Goal: Information Seeking & Learning: Learn about a topic

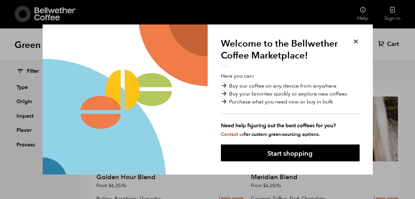
click at [355, 40] on button at bounding box center [356, 42] width 8 height 8
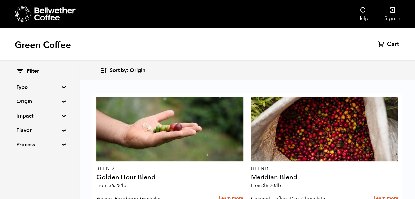
click at [60, 100] on summary "Origin" at bounding box center [40, 101] width 46 height 8
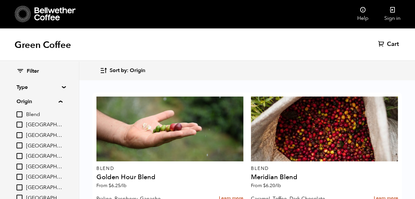
click at [22, 165] on input "[GEOGRAPHIC_DATA]" at bounding box center [20, 166] width 6 height 6
checkbox input "true"
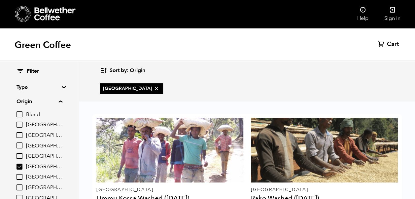
scroll to position [44, 0]
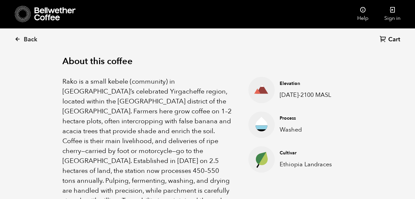
scroll to position [211, 0]
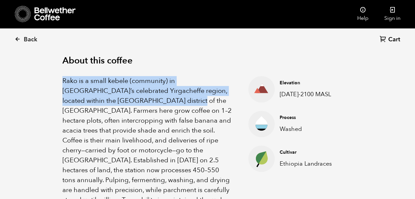
drag, startPoint x: 63, startPoint y: 79, endPoint x: 170, endPoint y: 98, distance: 107.9
click at [170, 98] on p "Rako is a small kebele (community) in Ethiopia’s celebrated Yirgacheffe region,…" at bounding box center [146, 160] width 169 height 168
copy p "Rako is a small kebele (community) in Ethiopia’s celebrated Yirgacheffe region,…"
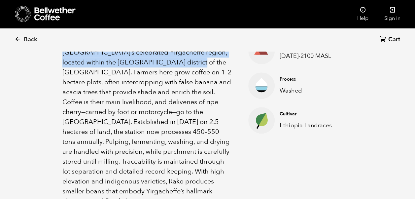
scroll to position [248, 0]
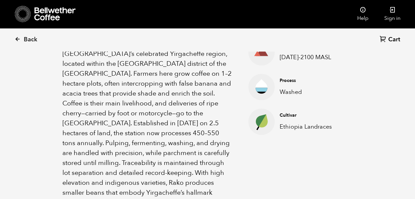
click at [171, 62] on p "Rako is a small kebele (community) in Ethiopia’s celebrated Yirgacheffe region,…" at bounding box center [146, 123] width 169 height 168
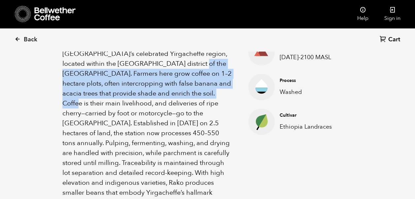
drag, startPoint x: 171, startPoint y: 62, endPoint x: 195, endPoint y: 89, distance: 36.5
click at [195, 89] on p "Rako is a small kebele (community) in Ethiopia’s celebrated Yirgacheffe region,…" at bounding box center [146, 123] width 169 height 168
copy p "Farmers here grow coffee on 1–2 hectare plots, often intercropping with false b…"
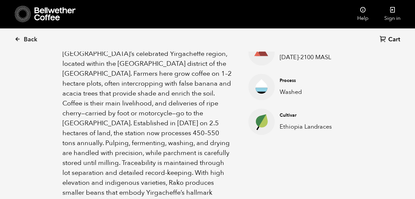
click at [321, 109] on li "Cultivar Ethiopia Landraces" at bounding box center [297, 121] width 99 height 26
click at [322, 126] on p "Ethiopia Landraces" at bounding box center [311, 126] width 63 height 9
drag, startPoint x: 331, startPoint y: 124, endPoint x: 280, endPoint y: 125, distance: 51.5
click at [280, 125] on p "Ethiopia Landraces" at bounding box center [311, 126] width 63 height 9
copy p "Ethiopia Landraces"
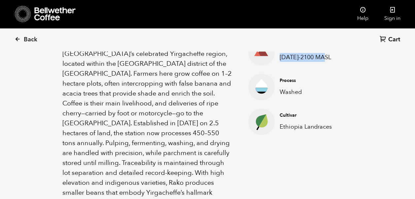
drag, startPoint x: 326, startPoint y: 55, endPoint x: 280, endPoint y: 55, distance: 45.6
click at [280, 55] on p "2000-2100 MASL" at bounding box center [311, 57] width 63 height 9
copy p "2000-2100 MASL"
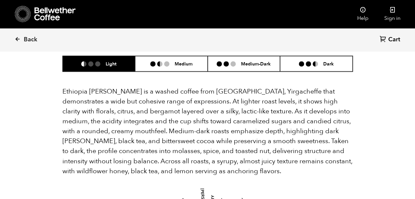
scroll to position [457, 0]
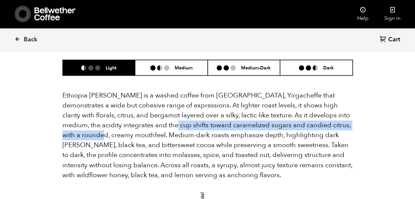
drag, startPoint x: 171, startPoint y: 114, endPoint x: 116, endPoint y: 123, distance: 55.2
click at [116, 123] on p "Ethiopia Rako is a washed coffee from Kochere, Yirgacheffe that demonstrates a …" at bounding box center [207, 134] width 290 height 89
copy p "caramelized sugars and candied citrus, with a rounded, creamy mouthfeel"
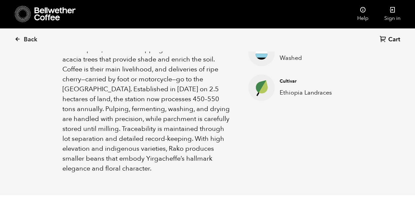
scroll to position [285, 0]
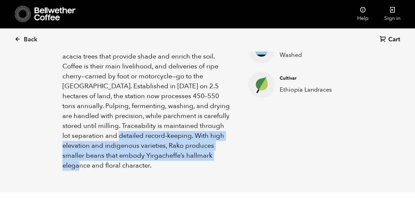
drag, startPoint x: 194, startPoint y: 124, endPoint x: 199, endPoint y: 150, distance: 26.3
click at [199, 150] on p "Rako is a small kebele (community) in Ethiopia’s celebrated Yirgacheffe region,…" at bounding box center [146, 86] width 169 height 168
copy p "With high elevation and indigenous varieties, Rako produces smaller beans that …"
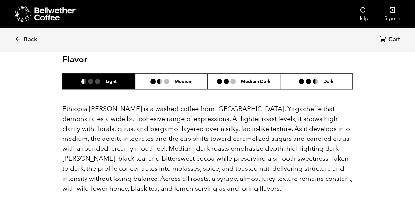
scroll to position [445, 0]
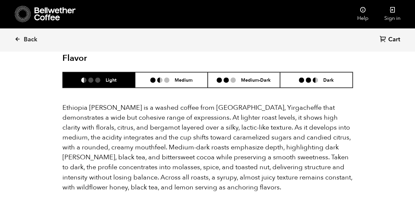
drag, startPoint x: 275, startPoint y: 134, endPoint x: 276, endPoint y: 138, distance: 4.2
click at [276, 138] on p "Ethiopia Rako is a washed coffee from Kochere, Yirgacheffe that demonstrates a …" at bounding box center [207, 147] width 290 height 89
click at [275, 135] on p "Ethiopia Rako is a washed coffee from Kochere, Yirgacheffe that demonstrates a …" at bounding box center [207, 147] width 290 height 89
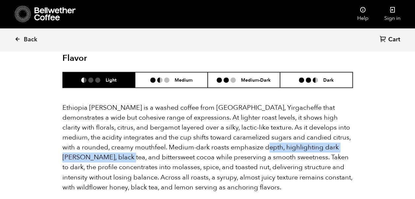
drag, startPoint x: 275, startPoint y: 135, endPoint x: 117, endPoint y: 145, distance: 158.7
click at [117, 145] on p "Ethiopia Rako is a washed coffee from Kochere, Yirgacheffe that demonstrates a …" at bounding box center [207, 147] width 290 height 89
copy p "dark berry, black tea, and bittersweet cocoa"
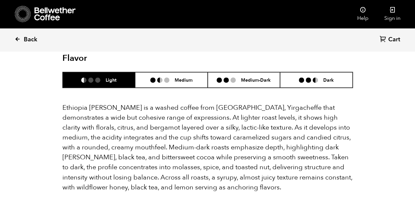
click at [18, 38] on icon at bounding box center [18, 39] width 6 height 6
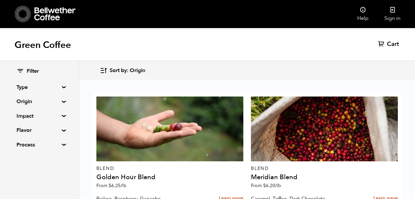
click at [61, 101] on summary "Origin" at bounding box center [40, 101] width 46 height 8
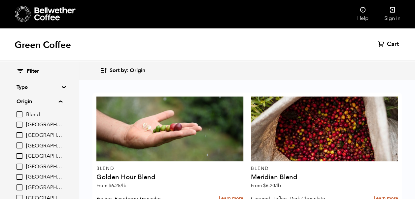
click at [21, 187] on input "[GEOGRAPHIC_DATA]" at bounding box center [20, 187] width 6 height 6
checkbox input "true"
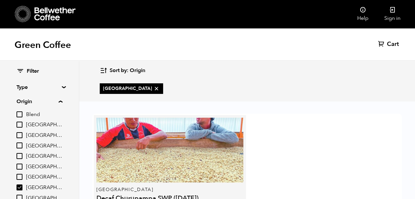
click at [168, 169] on div at bounding box center [169, 150] width 147 height 65
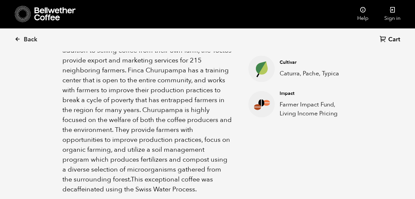
scroll to position [305, 0]
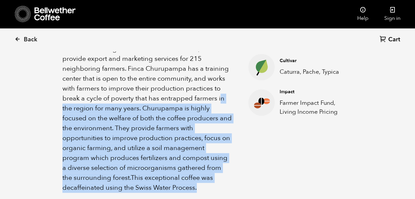
drag, startPoint x: 174, startPoint y: 98, endPoint x: 197, endPoint y: 173, distance: 78.3
click at [197, 173] on p "Finca Churupampa is a very progressive coffee farm in Chirinos, Cajamarca, Peru…" at bounding box center [146, 88] width 169 height 208
copy p "Churupampa is highly focused on the welfare of both the coffee producers and th…"
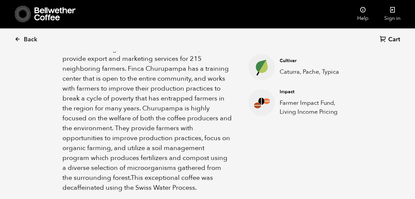
click at [357, 98] on div "About this coffee This exceptional coffee was decaffeinated using the Swiss Wat…" at bounding box center [207, 191] width 323 height 499
drag, startPoint x: 339, startPoint y: 71, endPoint x: 279, endPoint y: 71, distance: 59.4
click at [280, 71] on p "Caturra, Pache, Typica" at bounding box center [311, 71] width 63 height 9
copy p "Caturra, Pache, Typica"
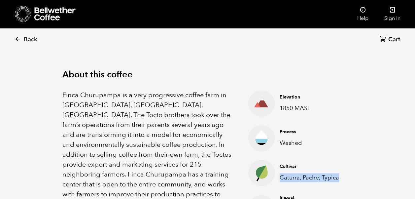
scroll to position [205, 0]
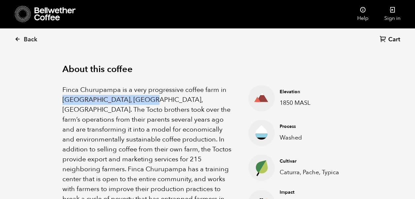
drag, startPoint x: 138, startPoint y: 100, endPoint x: 63, endPoint y: 100, distance: 75.3
click at [63, 100] on span "Finca Churupampa is a very progressive coffee farm in Chirinos, Cajamarca, Peru…" at bounding box center [146, 183] width 169 height 197
copy span "Chirinos, Cajamarca, Peru"
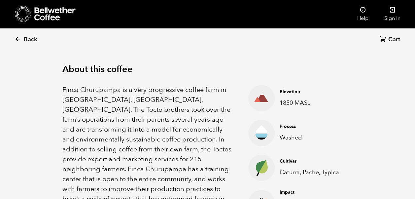
click at [19, 40] on icon at bounding box center [18, 39] width 6 height 6
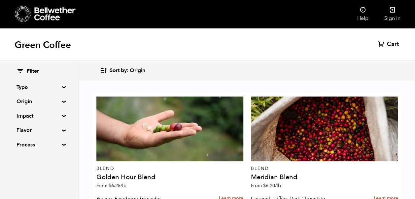
click at [62, 100] on summary "Origin" at bounding box center [40, 101] width 46 height 8
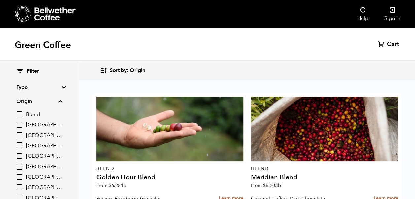
click at [22, 176] on input "[GEOGRAPHIC_DATA]" at bounding box center [20, 177] width 6 height 6
checkbox input "true"
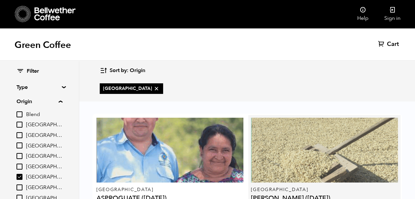
click at [343, 174] on div at bounding box center [324, 150] width 147 height 65
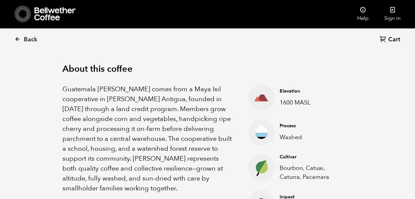
scroll to position [224, 0]
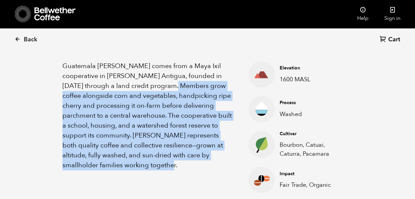
drag, startPoint x: 157, startPoint y: 85, endPoint x: 174, endPoint y: 161, distance: 78.2
click at [174, 161] on p "Guatemala [PERSON_NAME] comes from a Maya Ixil cooperative in [PERSON_NAME] Ant…" at bounding box center [146, 115] width 169 height 109
copy p "Members grow coffee alongside corn and vegetables, handpicking ripe cherry and …"
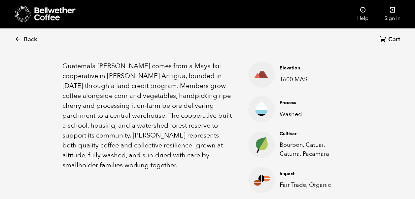
click at [185, 75] on p "Guatemala [PERSON_NAME] comes from a Maya Ixil cooperative in [PERSON_NAME] Ant…" at bounding box center [146, 115] width 169 height 109
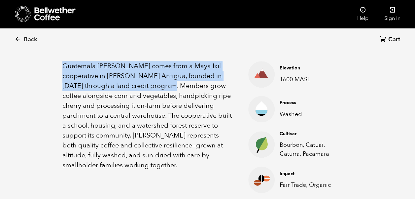
drag, startPoint x: 62, startPoint y: 65, endPoint x: 154, endPoint y: 84, distance: 94.1
click at [154, 84] on p "Guatemala [PERSON_NAME] comes from a Maya Ixil cooperative in [PERSON_NAME] Ant…" at bounding box center [146, 115] width 169 height 109
copy p "Guatemala [PERSON_NAME] comes from a Maya Ixil cooperative in [PERSON_NAME] Ant…"
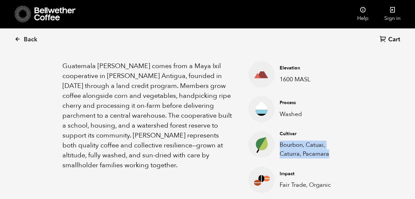
drag, startPoint x: 329, startPoint y: 153, endPoint x: 281, endPoint y: 147, distance: 48.6
click at [281, 147] on p "Bourbon, Catuai, Caturra, Pacamara" at bounding box center [311, 149] width 63 height 18
copy p "Bourbon, Catuai, Caturra, Pacamara"
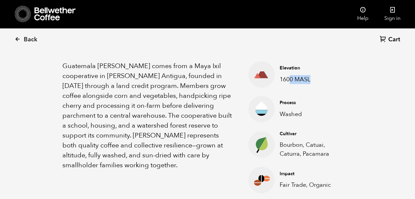
drag, startPoint x: 309, startPoint y: 79, endPoint x: 288, endPoint y: 79, distance: 20.5
click at [288, 79] on p "1600 MASL" at bounding box center [311, 79] width 63 height 9
copy p "0 MASL"
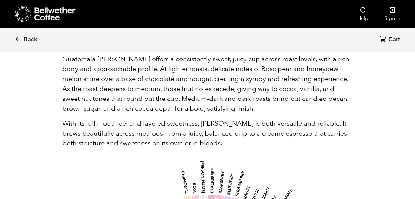
scroll to position [454, 0]
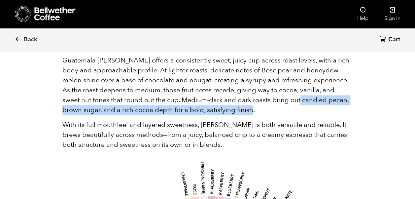
drag, startPoint x: 271, startPoint y: 100, endPoint x: 271, endPoint y: 108, distance: 7.9
click at [271, 108] on p "Guatemala Flor de Maiz offers a consistently sweet, juicy cup across roast leve…" at bounding box center [207, 84] width 290 height 59
copy p "candied pecan, brown sugar, and a rich cocoa depth for a bold, satisfying finis…"
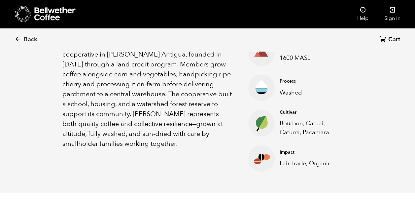
scroll to position [235, 0]
